Goal: Book appointment/travel/reservation

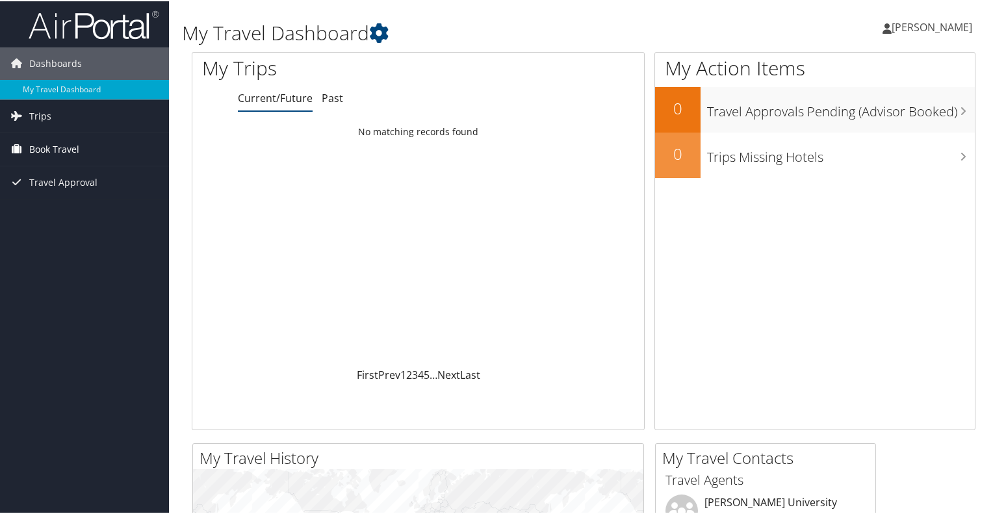
click at [53, 155] on span "Book Travel" at bounding box center [54, 148] width 50 height 32
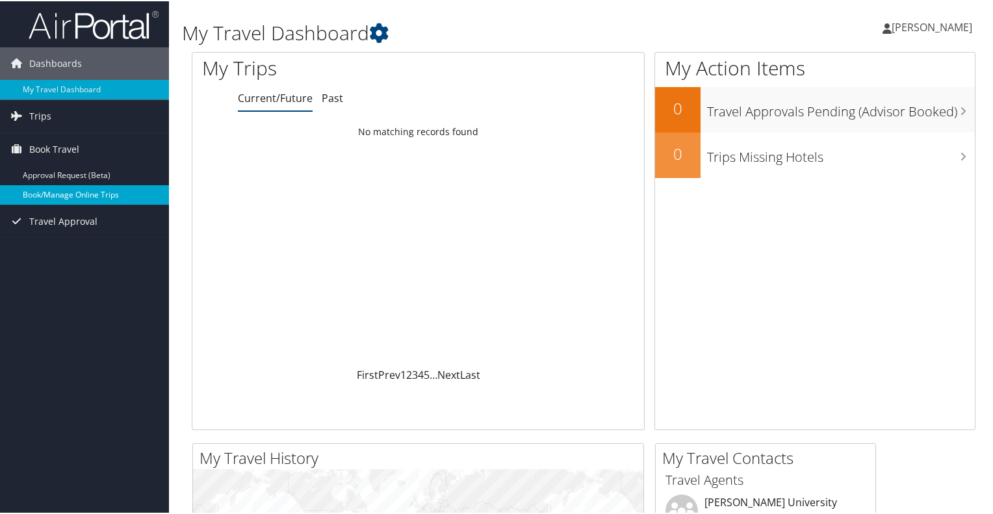
click at [62, 197] on link "Book/Manage Online Trips" at bounding box center [84, 193] width 169 height 19
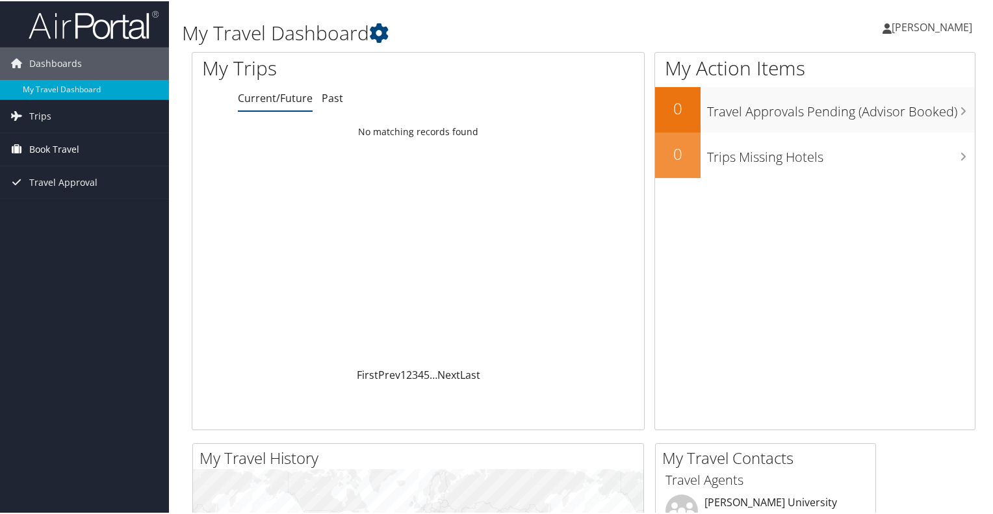
click at [75, 149] on span "Book Travel" at bounding box center [54, 148] width 50 height 32
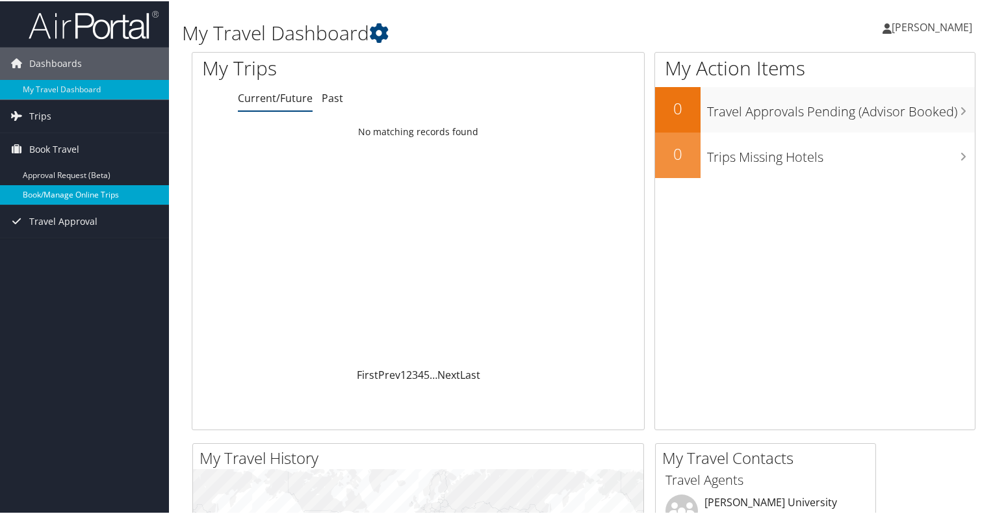
click at [75, 193] on link "Book/Manage Online Trips" at bounding box center [84, 193] width 169 height 19
